Goal: Check status: Check status

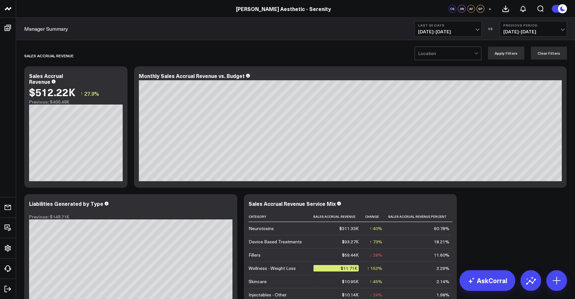
click at [465, 30] on span "08/28/25 - 09/26/25" at bounding box center [448, 31] width 60 height 5
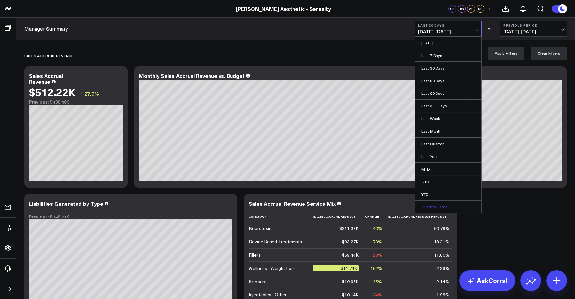
click at [434, 204] on link "Custom Dates" at bounding box center [448, 206] width 67 height 12
select select "8"
select select "2025"
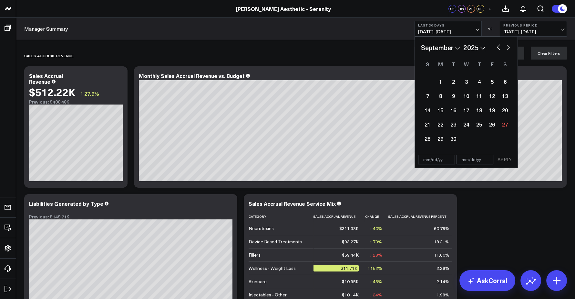
click at [442, 47] on select "January February March April May June July August September October November De…" at bounding box center [440, 48] width 39 height 10
select select "6"
select select "2025"
click at [452, 79] on div "1" at bounding box center [453, 81] width 13 height 13
type input "[DATE]"
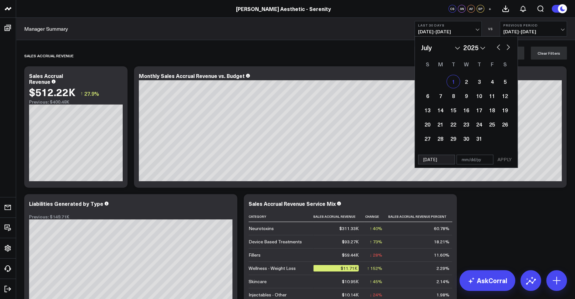
select select "6"
select select "2025"
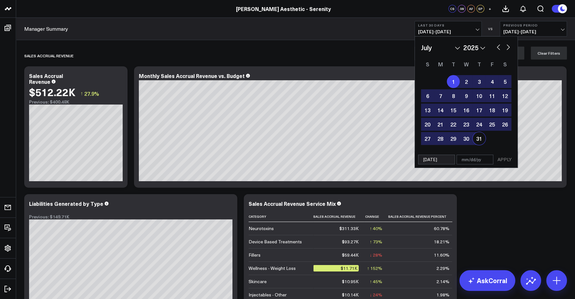
click at [478, 138] on div "31" at bounding box center [479, 138] width 13 height 13
type input "[DATE]"
select select "6"
select select "2025"
click at [508, 162] on button "APPLY" at bounding box center [504, 159] width 19 height 10
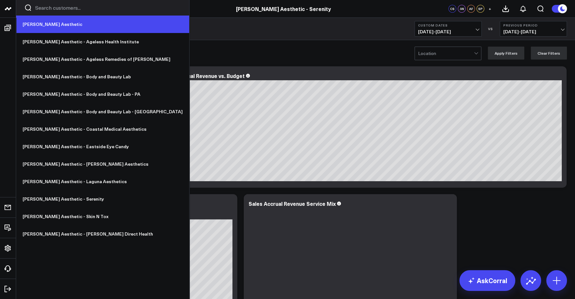
click at [35, 22] on link "[PERSON_NAME] Aesthetic" at bounding box center [102, 24] width 173 height 17
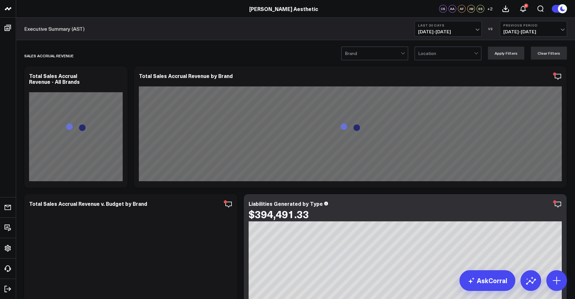
click at [453, 26] on b "Last 30 Days" at bounding box center [448, 25] width 60 height 4
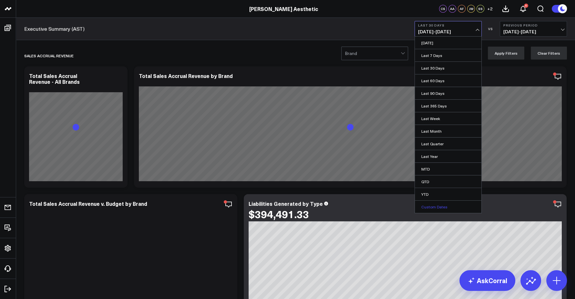
click at [436, 204] on link "Custom Dates" at bounding box center [448, 206] width 67 height 12
select select "8"
select select "2025"
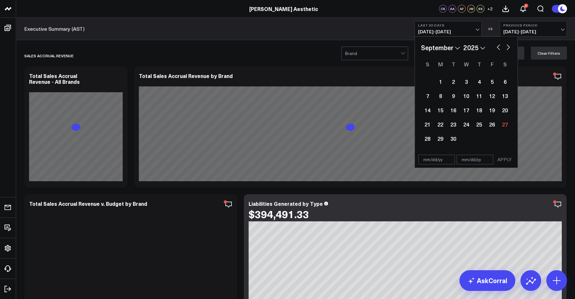
click at [443, 47] on select "January February March April May June July August September October November De…" at bounding box center [440, 48] width 39 height 10
select select "6"
select select "2025"
click at [455, 81] on div "1" at bounding box center [453, 81] width 13 height 13
type input "[DATE]"
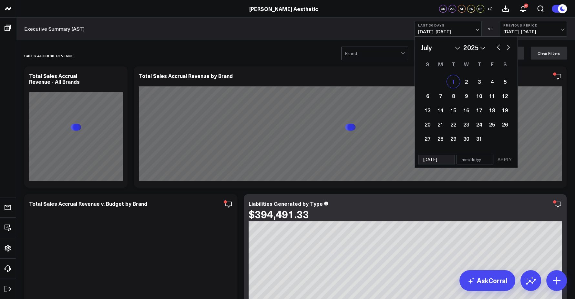
select select "6"
select select "2025"
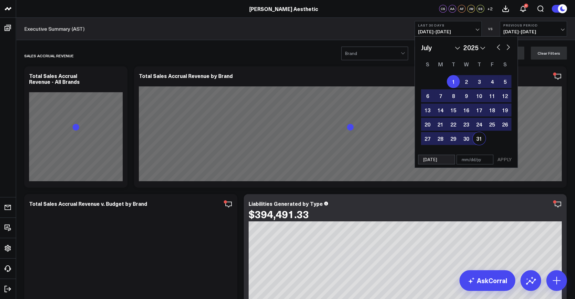
click at [481, 140] on div "31" at bounding box center [479, 138] width 13 height 13
type input "[DATE]"
select select "6"
select select "2025"
click at [504, 160] on button "APPLY" at bounding box center [504, 159] width 19 height 10
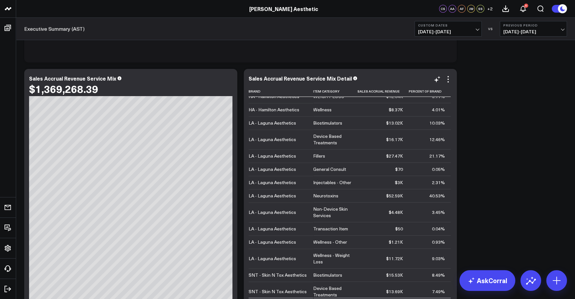
scroll to position [3400, 0]
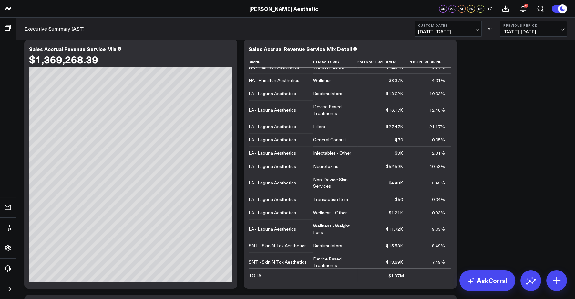
click at [465, 29] on span "[DATE] - [DATE]" at bounding box center [448, 31] width 60 height 5
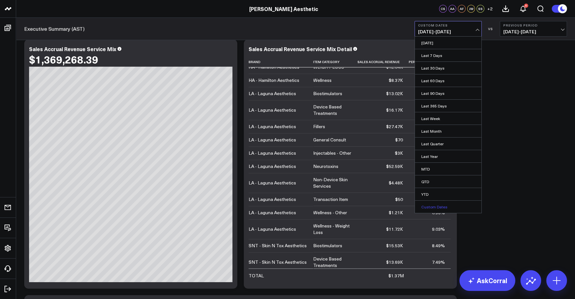
click at [433, 208] on link "Custom Dates" at bounding box center [448, 206] width 67 height 12
select select "8"
select select "2025"
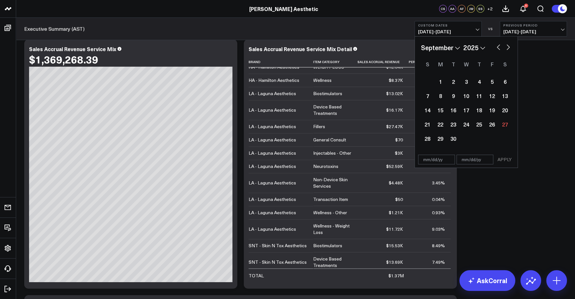
click at [440, 47] on select "January February March April May June July August September October November De…" at bounding box center [440, 48] width 39 height 10
select select "5"
select select "2025"
click at [430, 80] on div "1" at bounding box center [427, 81] width 13 height 13
type input "[DATE]"
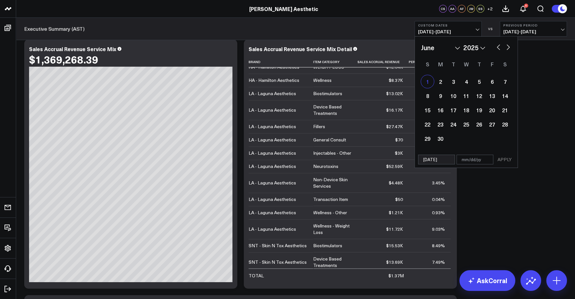
select select "5"
select select "2025"
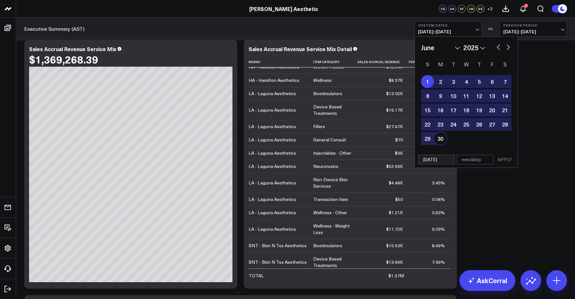
click at [438, 138] on div "30" at bounding box center [440, 138] width 13 height 13
type input "[DATE]"
select select "5"
select select "2025"
click at [501, 161] on button "APPLY" at bounding box center [504, 159] width 19 height 10
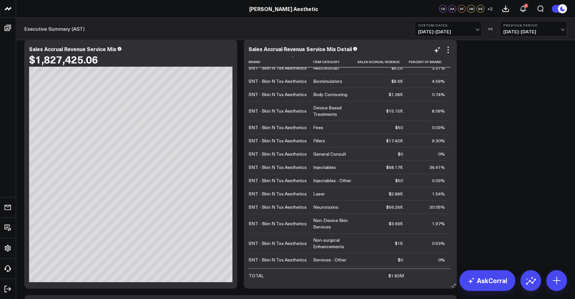
scroll to position [1359, 0]
click at [445, 36] on button "Custom Dates [DATE] - [DATE]" at bounding box center [448, 29] width 67 height 16
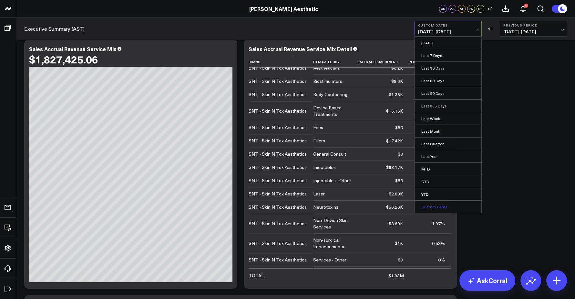
click at [431, 206] on link "Custom Dates" at bounding box center [448, 206] width 67 height 12
select select "8"
select select "2025"
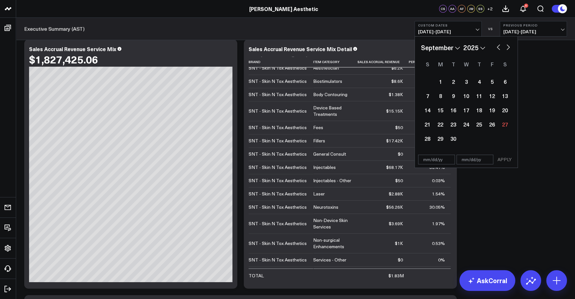
click at [438, 48] on select "January February March April May June July August September October November De…" at bounding box center [440, 48] width 39 height 10
select select "2025"
click at [467, 83] on div "1" at bounding box center [466, 81] width 13 height 13
type input "[DATE]"
select select "2025"
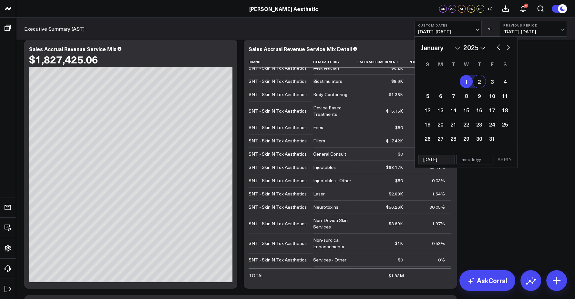
click at [509, 49] on button "button" at bounding box center [508, 47] width 6 height 8
select select "1"
select select "2025"
click at [509, 49] on button "button" at bounding box center [508, 47] width 6 height 8
select select "2"
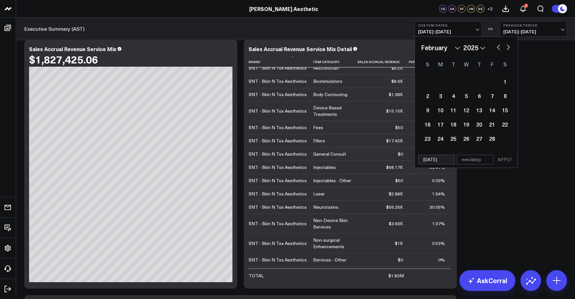
select select "2025"
click at [509, 49] on button "button" at bounding box center [508, 47] width 6 height 8
select select "3"
select select "2025"
click at [509, 49] on button "button" at bounding box center [508, 47] width 6 height 8
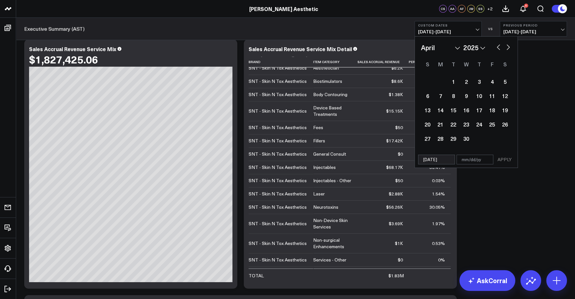
select select "4"
select select "2025"
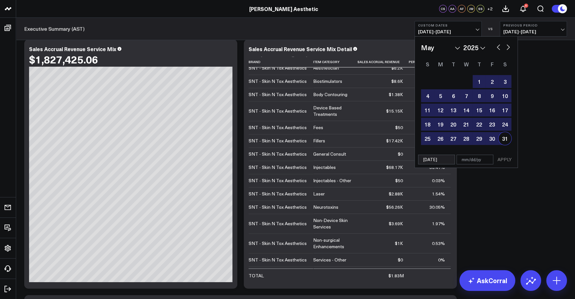
click at [506, 140] on div "31" at bounding box center [505, 138] width 13 height 13
type input "[DATE]"
select select "4"
select select "2025"
click at [505, 159] on button "APPLY" at bounding box center [504, 159] width 19 height 10
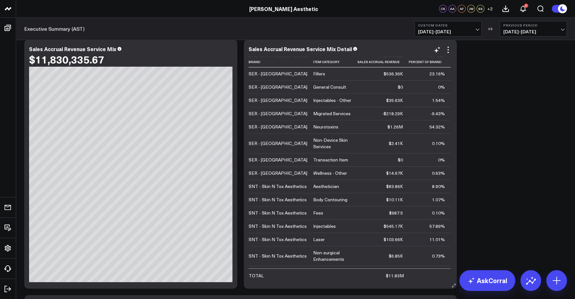
scroll to position [1226, 0]
click at [442, 29] on span "[DATE] - [DATE]" at bounding box center [448, 31] width 60 height 5
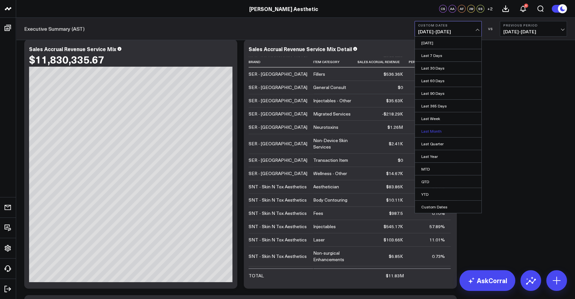
click at [433, 130] on link "Last Month" at bounding box center [448, 131] width 67 height 12
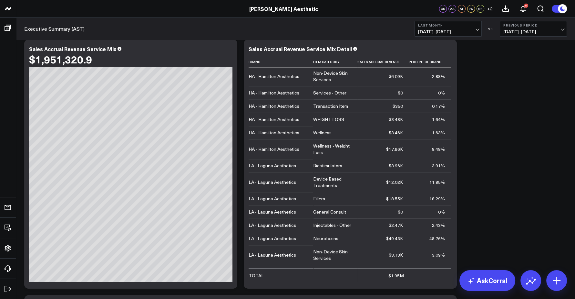
click at [450, 31] on span "[DATE] - [DATE]" at bounding box center [448, 31] width 60 height 5
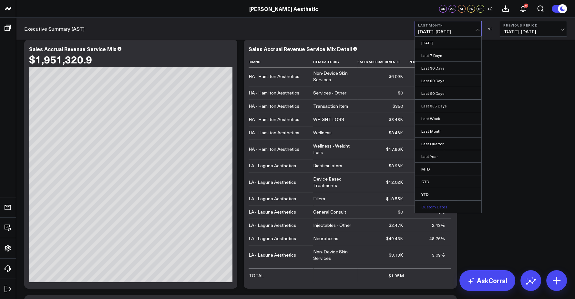
click at [443, 205] on link "Custom Dates" at bounding box center [448, 206] width 67 height 12
select select "8"
select select "2025"
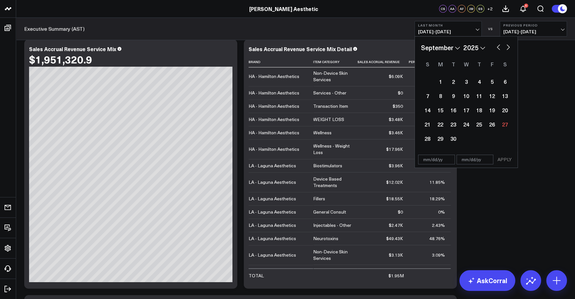
click at [442, 46] on select "January February March April May June July August September October November De…" at bounding box center [440, 48] width 39 height 10
select select "6"
select select "2025"
click at [452, 82] on div "1" at bounding box center [453, 81] width 13 height 13
type input "[DATE]"
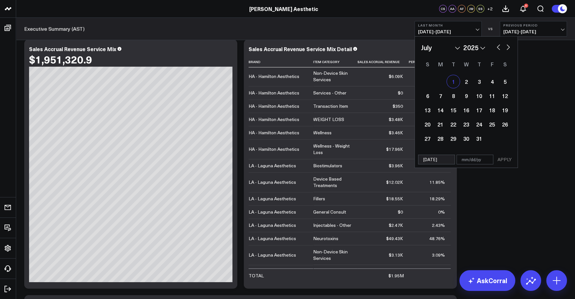
select select "6"
select select "2025"
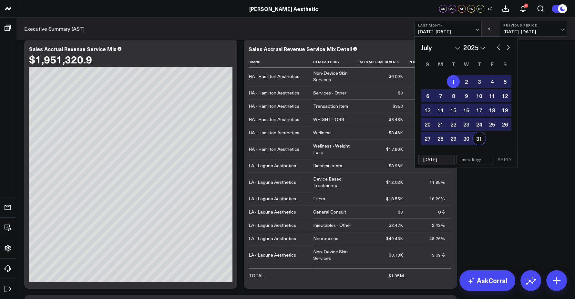
click at [478, 142] on div "31" at bounding box center [479, 138] width 13 height 13
type input "[DATE]"
select select "6"
select select "2025"
click at [505, 162] on button "APPLY" at bounding box center [504, 159] width 19 height 10
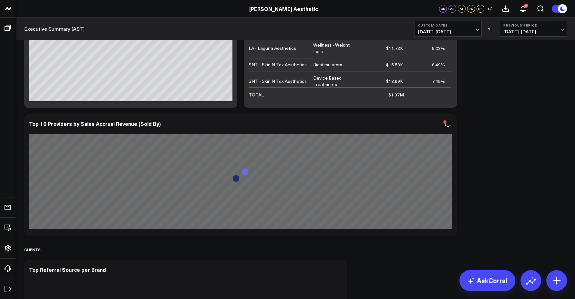
scroll to position [3417, 0]
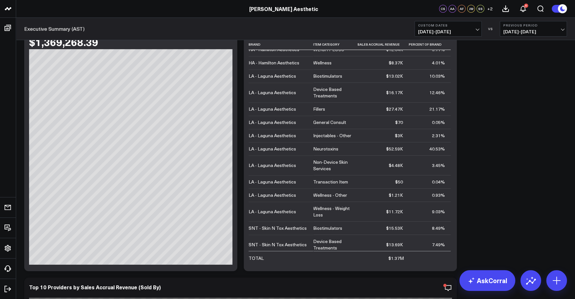
click at [448, 29] on span "[DATE] - [DATE]" at bounding box center [448, 31] width 60 height 5
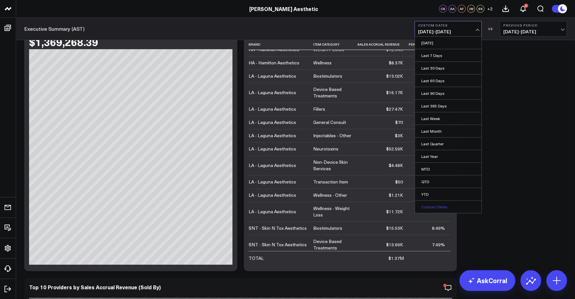
click at [434, 207] on link "Custom Dates" at bounding box center [448, 206] width 67 height 12
select select "8"
select select "2025"
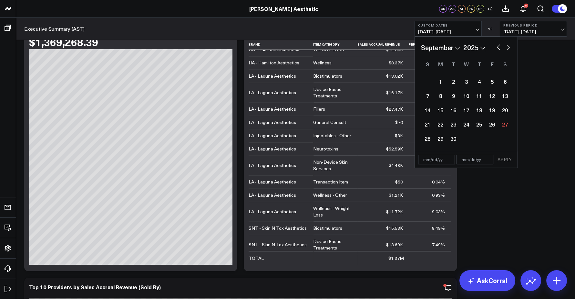
click at [444, 47] on select "January February March April May June July August September October November De…" at bounding box center [440, 48] width 39 height 10
select select "2025"
click at [466, 80] on div "1" at bounding box center [466, 81] width 13 height 13
type input "[DATE]"
select select "2025"
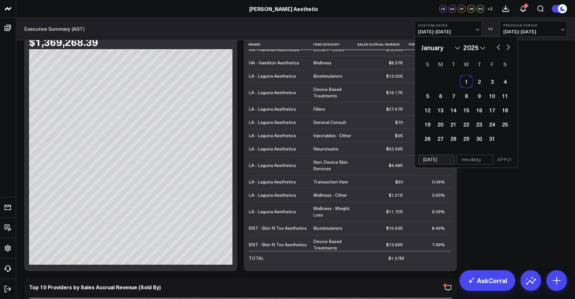
click at [507, 46] on button "button" at bounding box center [508, 47] width 6 height 8
select select "3"
select select "2025"
click at [507, 46] on button "button" at bounding box center [508, 47] width 6 height 8
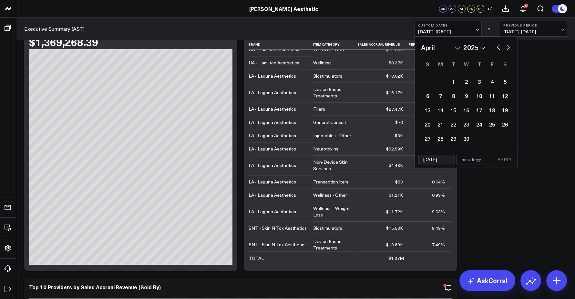
select select "4"
select select "2025"
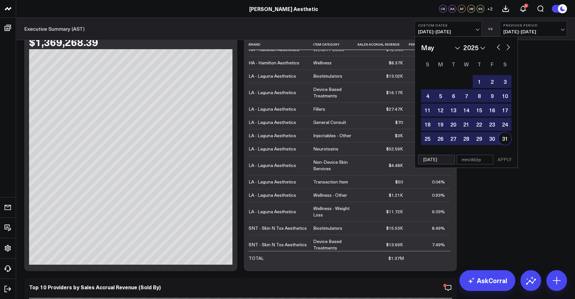
click at [505, 138] on div "31" at bounding box center [505, 138] width 13 height 13
type input "[DATE]"
select select "4"
select select "2025"
click at [505, 159] on button "APPLY" at bounding box center [504, 159] width 19 height 10
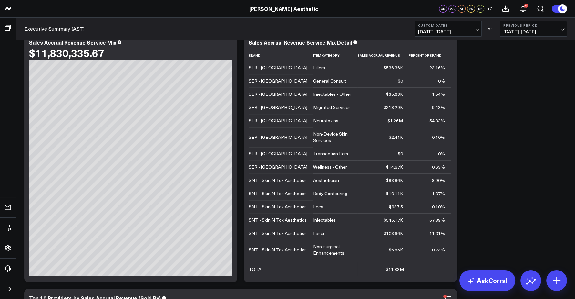
scroll to position [3404, 0]
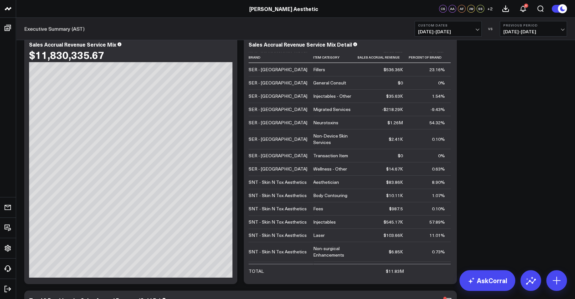
click at [465, 30] on span "[DATE] - [DATE]" at bounding box center [448, 31] width 60 height 5
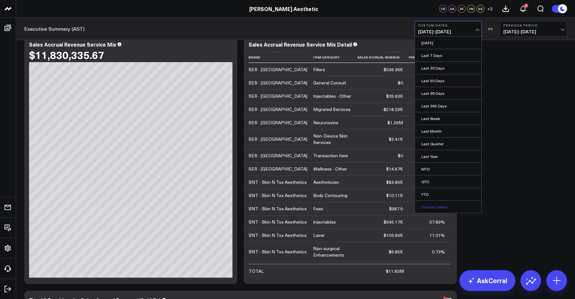
click at [436, 204] on link "Custom Dates" at bounding box center [448, 206] width 67 height 12
select select "8"
select select "2025"
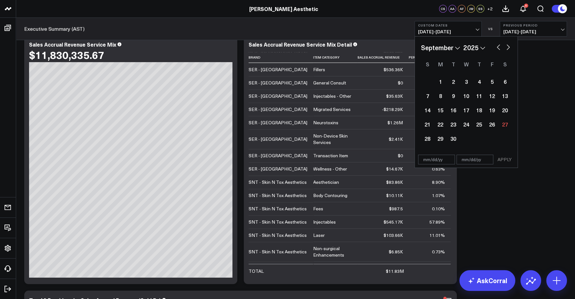
click at [444, 47] on select "January February March April May June July August September October November De…" at bounding box center [440, 48] width 39 height 10
select select "4"
select select "2025"
click at [481, 82] on div "1" at bounding box center [479, 81] width 13 height 13
type input "[DATE]"
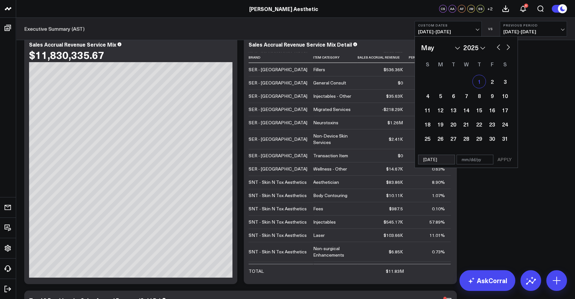
select select "4"
select select "2025"
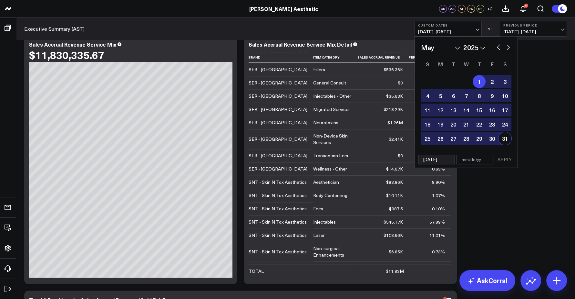
click at [504, 138] on div "31" at bounding box center [505, 138] width 13 height 13
type input "[DATE]"
select select "4"
select select "2025"
click at [506, 160] on button "APPLY" at bounding box center [504, 159] width 19 height 10
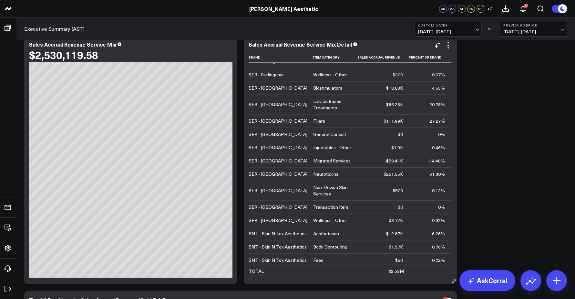
scroll to position [964, 0]
click at [464, 35] on button "Custom Dates [DATE] - [DATE]" at bounding box center [448, 29] width 67 height 16
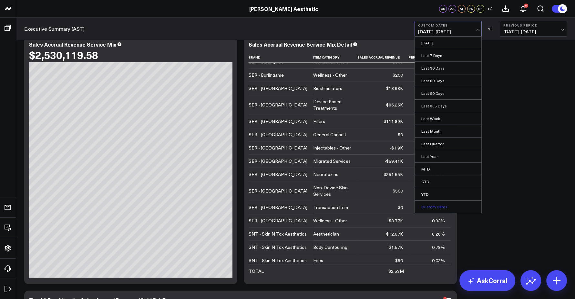
click at [439, 203] on link "Custom Dates" at bounding box center [448, 206] width 67 height 12
select select "8"
select select "2025"
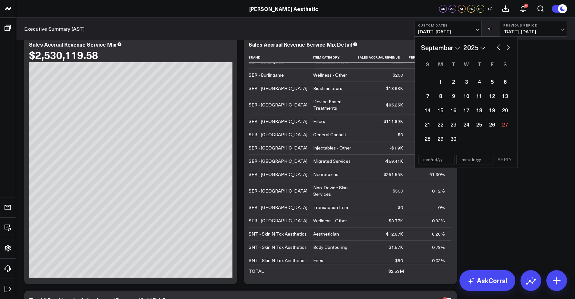
click at [449, 47] on select "January February March April May June July August September October November De…" at bounding box center [440, 48] width 39 height 10
select select "2025"
click at [465, 84] on div "1" at bounding box center [466, 81] width 13 height 13
type input "[DATE]"
select select "2025"
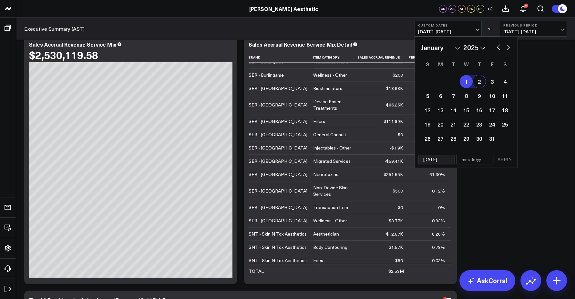
click at [507, 48] on button "button" at bounding box center [508, 47] width 6 height 8
select select "2"
select select "2025"
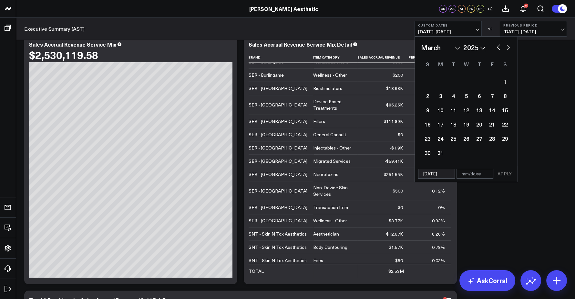
click at [507, 48] on button "button" at bounding box center [508, 47] width 6 height 8
select select "3"
select select "2025"
click at [507, 48] on button "button" at bounding box center [508, 47] width 6 height 8
select select "4"
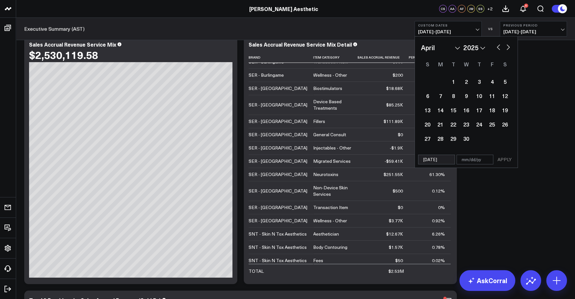
select select "2025"
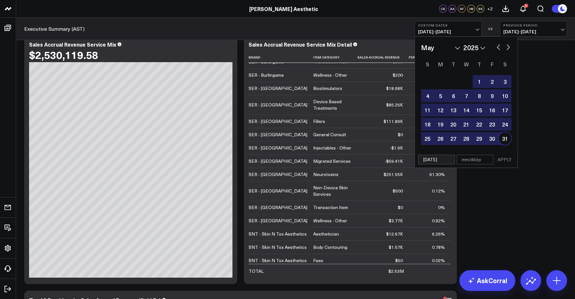
click at [505, 139] on div "31" at bounding box center [505, 138] width 13 height 13
type input "[DATE]"
select select "4"
select select "2025"
click at [506, 158] on button "APPLY" at bounding box center [504, 159] width 19 height 10
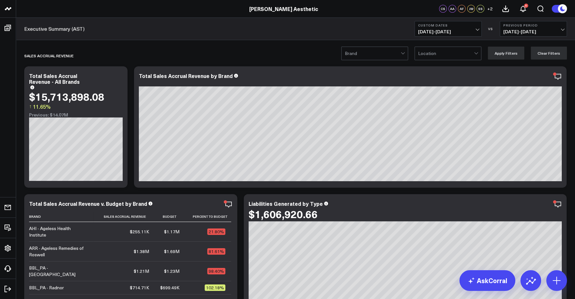
scroll to position [44, 0]
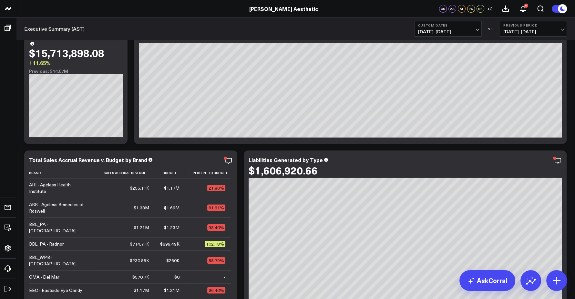
click at [456, 34] on span "[DATE] - [DATE]" at bounding box center [448, 31] width 60 height 5
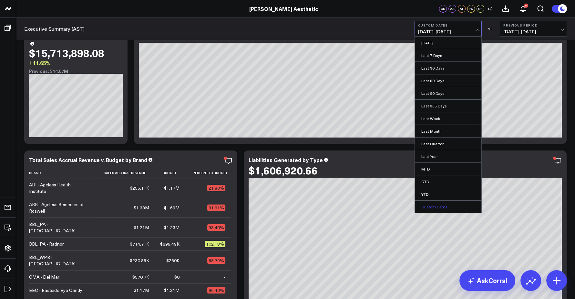
click at [441, 203] on link "Custom Dates" at bounding box center [448, 206] width 67 height 12
select select "8"
select select "2025"
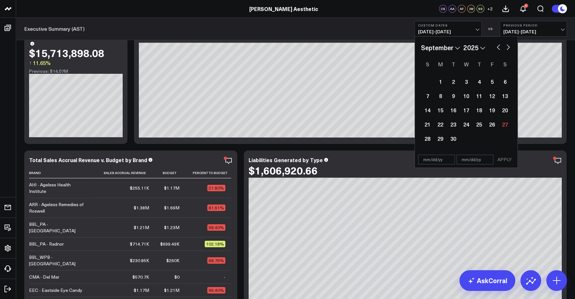
click at [450, 49] on select "January February March April May June July August September October November De…" at bounding box center [440, 48] width 39 height 10
select select "7"
select select "2025"
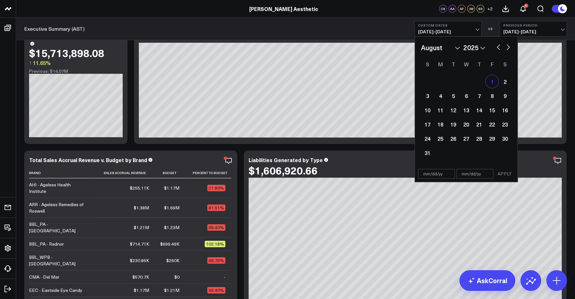
click at [491, 81] on div "1" at bounding box center [492, 81] width 13 height 13
type input "[DATE]"
select select "7"
select select "2025"
click at [506, 51] on div "January February March April May June July August September October November [D…" at bounding box center [466, 48] width 90 height 10
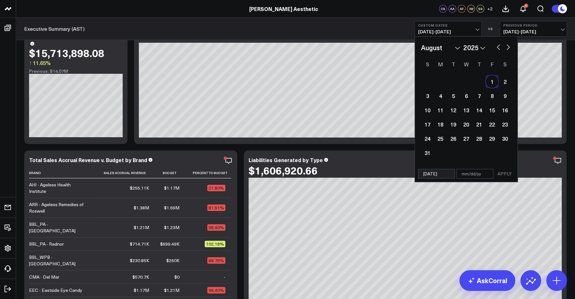
click at [509, 46] on button "button" at bounding box center [508, 47] width 6 height 8
select select "8"
select select "2025"
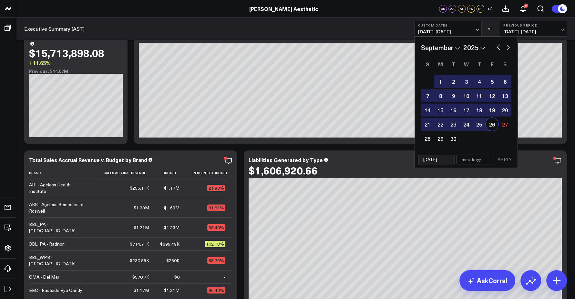
click at [494, 125] on div "26" at bounding box center [492, 124] width 13 height 13
type input "[DATE]"
select select "8"
select select "2025"
click at [503, 160] on button "APPLY" at bounding box center [504, 159] width 19 height 10
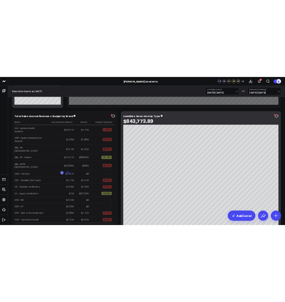
scroll to position [153, 0]
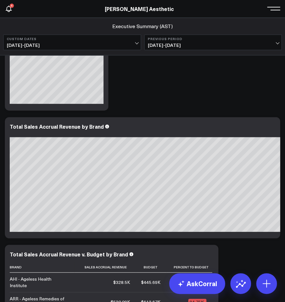
click at [113, 41] on button "Custom Dates [DATE] - [DATE]" at bounding box center [72, 43] width 138 height 16
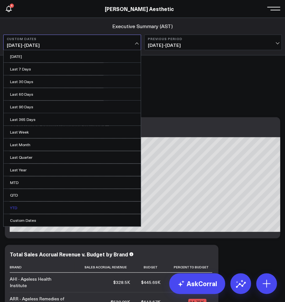
scroll to position [175, 0]
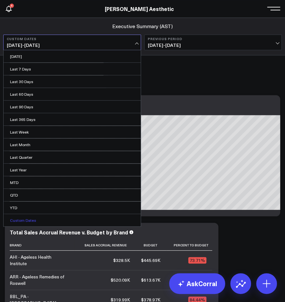
click at [52, 217] on link "Custom Dates" at bounding box center [72, 220] width 137 height 12
select select "8"
select select "2025"
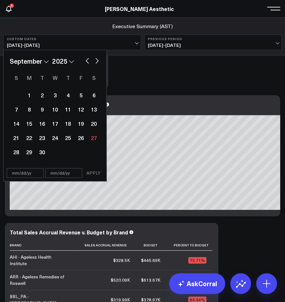
click at [36, 61] on select "January February March April May June July August September October November De…" at bounding box center [29, 61] width 39 height 10
select select "2"
select select "2025"
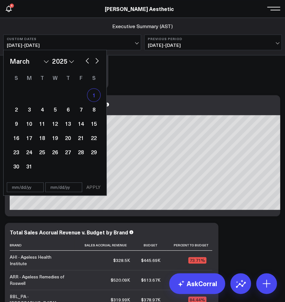
click at [93, 94] on div "1" at bounding box center [93, 95] width 13 height 13
type input "[DATE]"
select select "2"
select select "2025"
click at [99, 62] on button "button" at bounding box center [97, 60] width 6 height 8
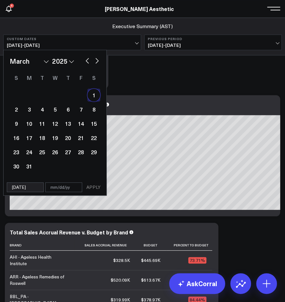
select select "3"
select select "2025"
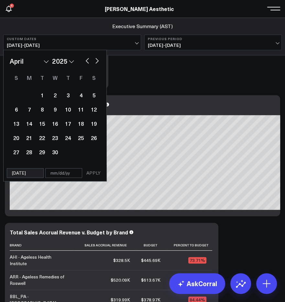
click at [95, 59] on button "button" at bounding box center [97, 60] width 6 height 8
select select "4"
select select "2025"
click at [95, 59] on button "button" at bounding box center [97, 60] width 6 height 8
select select "5"
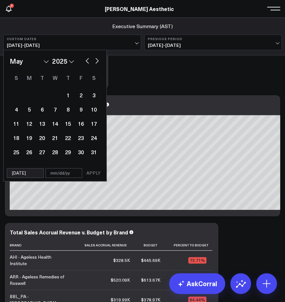
select select "2025"
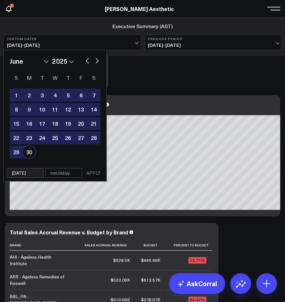
click at [31, 147] on div "30" at bounding box center [29, 151] width 13 height 13
type input "[DATE]"
select select "5"
select select "2025"
click at [94, 170] on button "APPLY" at bounding box center [93, 173] width 19 height 10
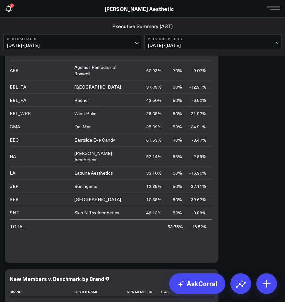
scroll to position [882, 0]
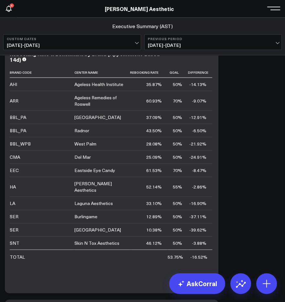
click at [111, 41] on button "Custom Dates [DATE] - [DATE]" at bounding box center [72, 43] width 138 height 16
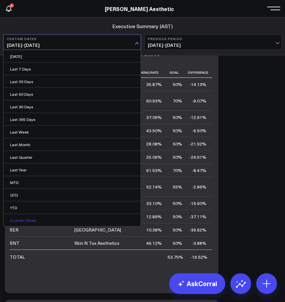
click at [52, 220] on link "Custom Dates" at bounding box center [72, 220] width 137 height 12
select select "8"
select select "2025"
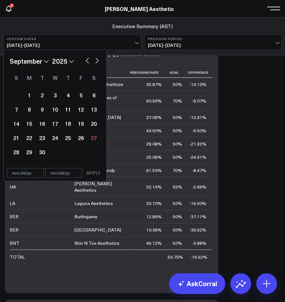
click at [39, 60] on select "January February March April May June July August September October November De…" at bounding box center [29, 61] width 39 height 10
select select "2025"
click at [54, 93] on div "1" at bounding box center [54, 95] width 13 height 13
type input "[DATE]"
select select "2025"
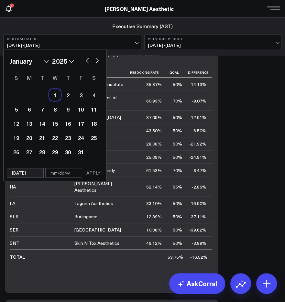
click at [96, 60] on button "button" at bounding box center [97, 60] width 6 height 8
select select "1"
select select "2025"
click at [96, 60] on button "button" at bounding box center [97, 60] width 6 height 8
select select "2"
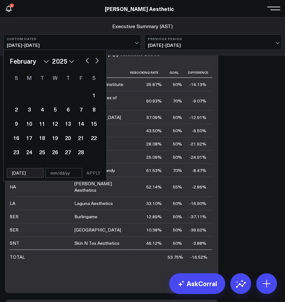
select select "2025"
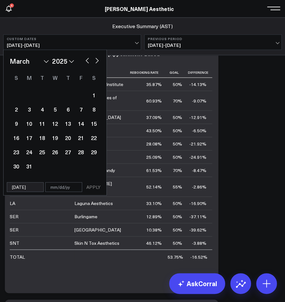
click at [96, 60] on button "button" at bounding box center [97, 60] width 6 height 8
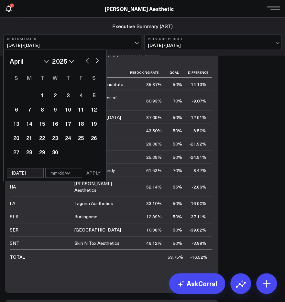
click at [96, 60] on button "button" at bounding box center [97, 60] width 6 height 8
select select "4"
select select "2025"
click at [96, 60] on button "button" at bounding box center [97, 60] width 6 height 8
select select "5"
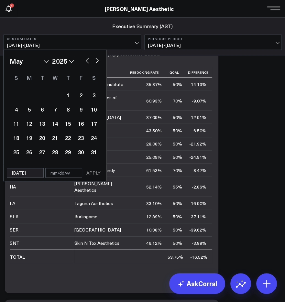
select select "2025"
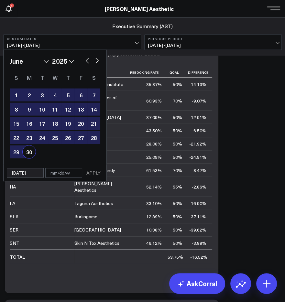
click at [28, 151] on div "30" at bounding box center [29, 151] width 13 height 13
type input "[DATE]"
select select "5"
select select "2025"
click at [96, 172] on button "APPLY" at bounding box center [93, 173] width 19 height 10
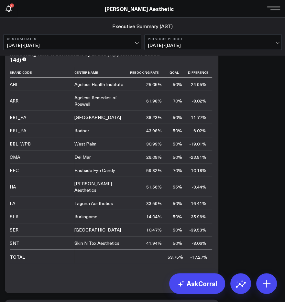
click at [111, 46] on span "[DATE] - [DATE]" at bounding box center [72, 45] width 131 height 5
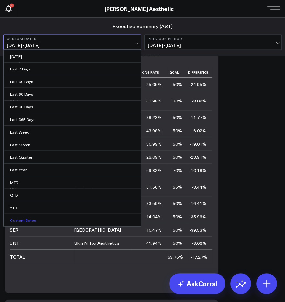
click at [45, 216] on link "Custom Dates" at bounding box center [72, 220] width 137 height 12
select select "8"
select select "2025"
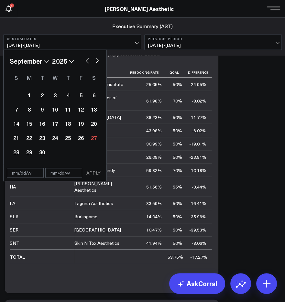
click at [29, 61] on select "January February March April May June July August September October November De…" at bounding box center [29, 61] width 39 height 10
select select "6"
select select "2025"
click at [43, 96] on div "1" at bounding box center [42, 95] width 13 height 13
type input "[DATE]"
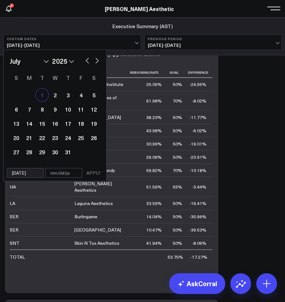
select select "6"
select select "2025"
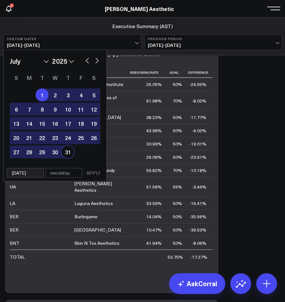
click at [70, 155] on div "31" at bounding box center [67, 151] width 13 height 13
type input "[DATE]"
select select "6"
select select "2025"
click at [94, 175] on button "APPLY" at bounding box center [93, 173] width 19 height 10
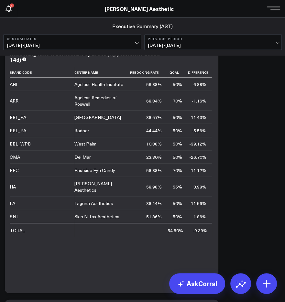
scroll to position [855, 0]
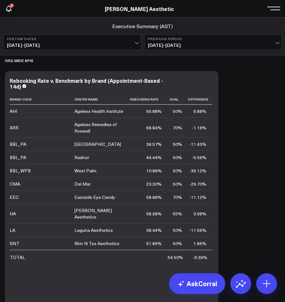
click at [111, 46] on span "[DATE] - [DATE]" at bounding box center [72, 45] width 131 height 5
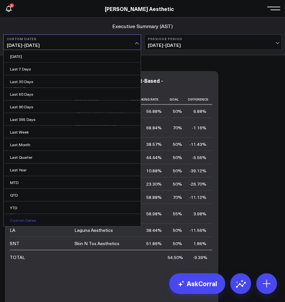
click at [37, 217] on link "Custom Dates" at bounding box center [72, 220] width 137 height 12
select select "8"
select select "2025"
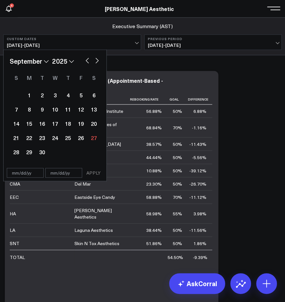
click at [55, 40] on b "Custom Dates" at bounding box center [72, 39] width 131 height 4
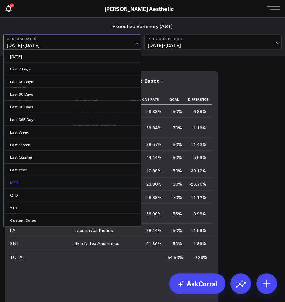
click at [24, 180] on link "MTD" at bounding box center [72, 182] width 137 height 12
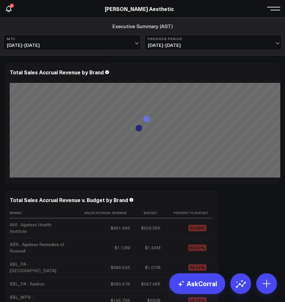
scroll to position [329, 0]
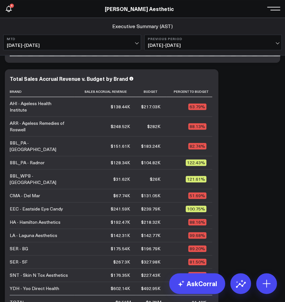
click at [125, 46] on span "[DATE] - [DATE]" at bounding box center [72, 45] width 131 height 5
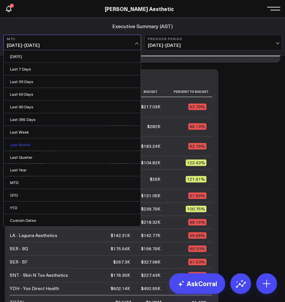
click at [48, 140] on link "Last Month" at bounding box center [72, 144] width 137 height 12
